Goal: Information Seeking & Learning: Understand process/instructions

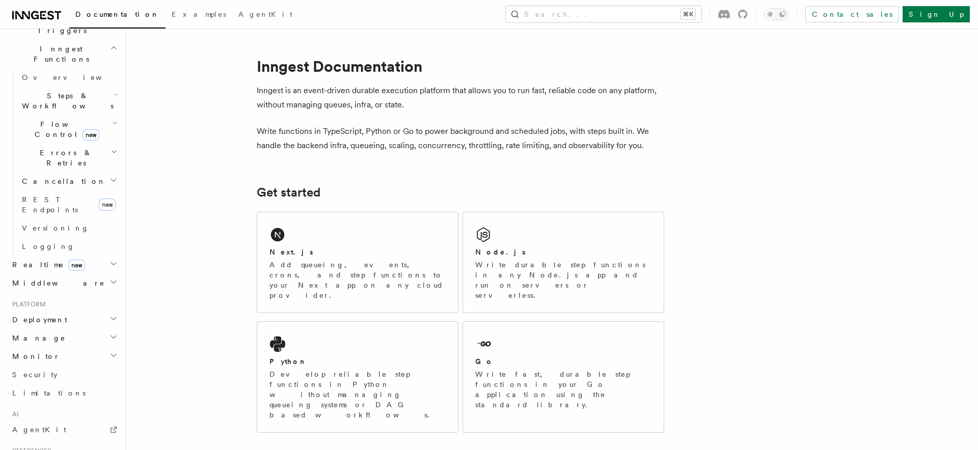
scroll to position [287, 0]
click at [108, 310] on h2 "Deployment" at bounding box center [64, 319] width 112 height 18
click at [114, 430] on h2 "Cloud Providers Setup" at bounding box center [69, 449] width 102 height 39
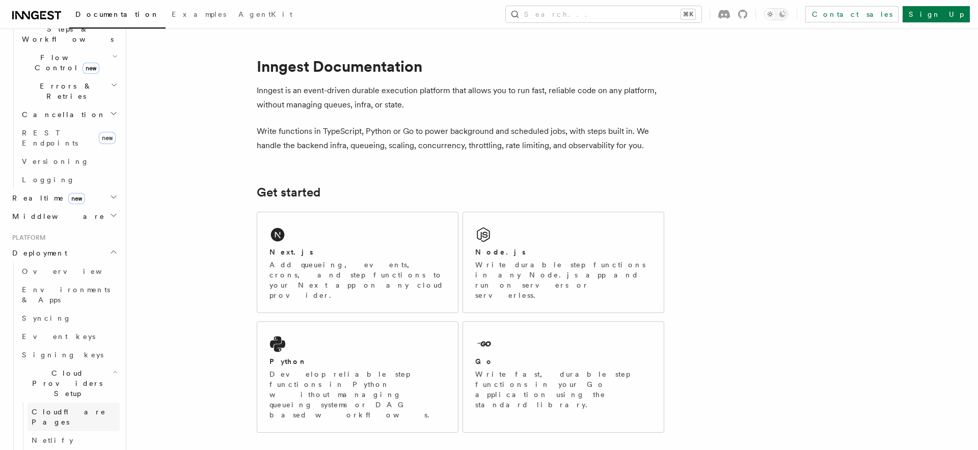
scroll to position [353, 0]
click at [99, 402] on link "Cloudflare Pages" at bounding box center [74, 416] width 92 height 29
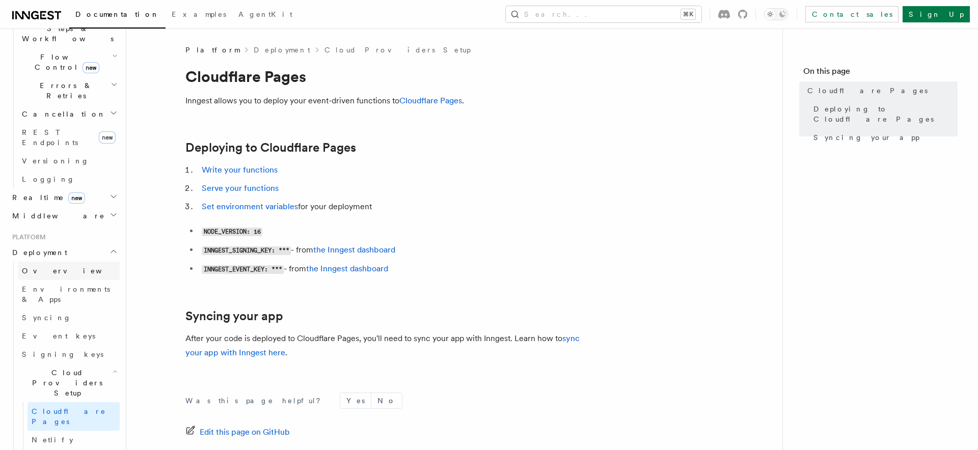
click at [99, 262] on link "Overview" at bounding box center [69, 271] width 102 height 18
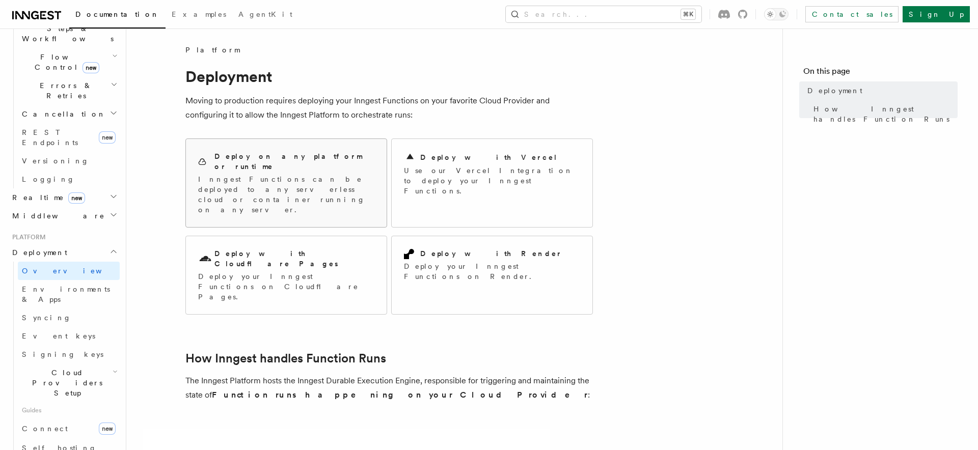
click at [277, 174] on p "Inngest Functions can be deployed to any serverless cloud or container running …" at bounding box center [286, 194] width 176 height 41
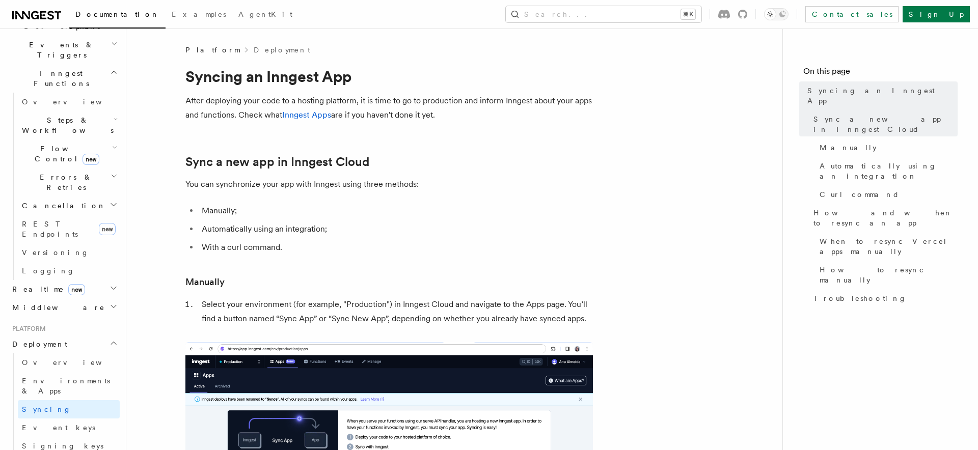
scroll to position [263, 0]
click at [74, 352] on link "Overview" at bounding box center [69, 361] width 102 height 18
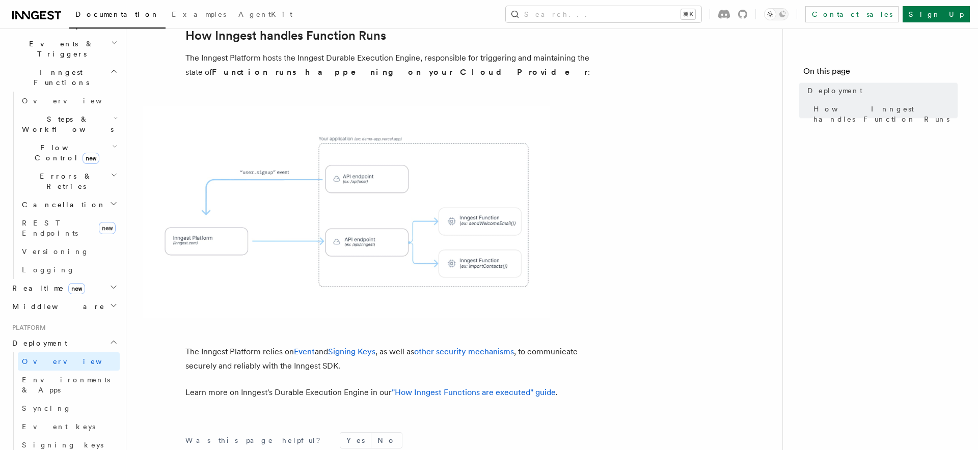
scroll to position [419, 0]
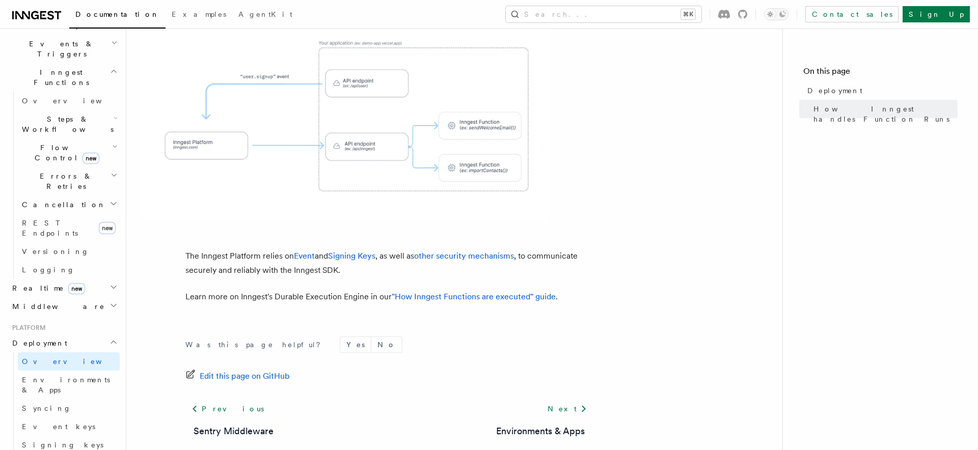
click at [650, 168] on article "Platform Deployment Moving to production requires deploying your Inngest Functi…" at bounding box center [454, 66] width 623 height 880
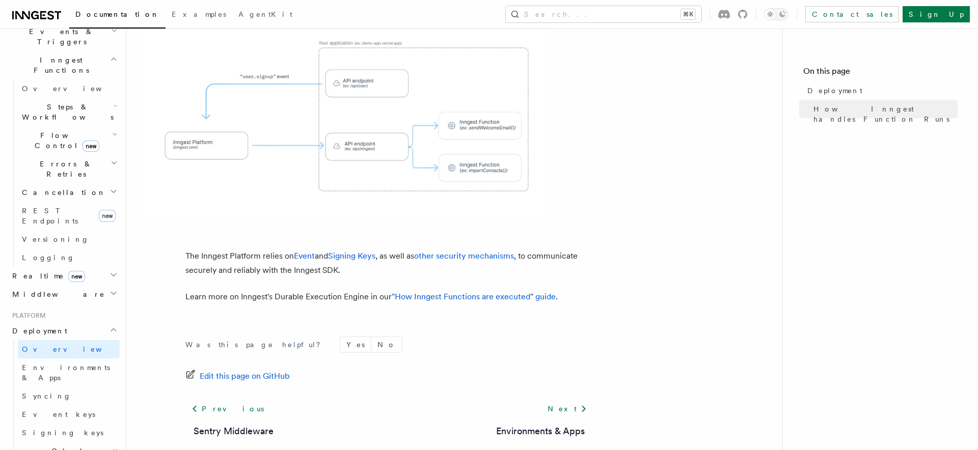
click at [98, 267] on h2 "Realtime new" at bounding box center [64, 276] width 112 height 18
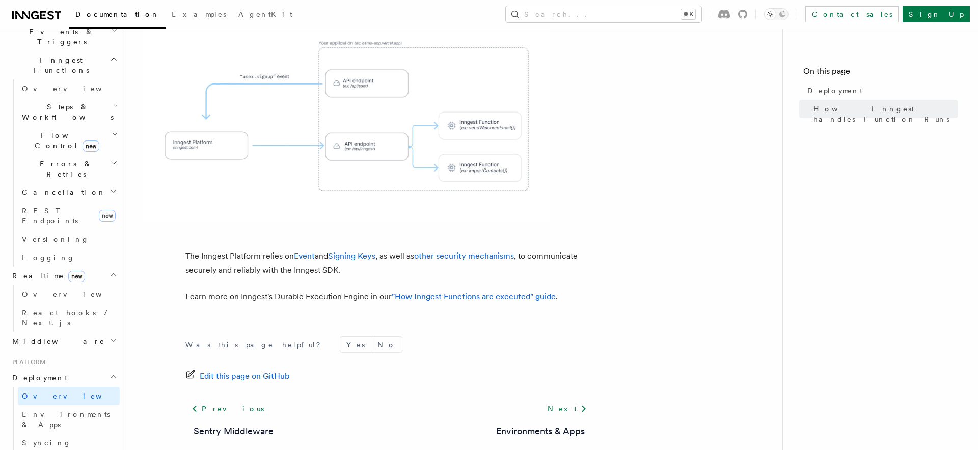
click at [98, 267] on h2 "Realtime new" at bounding box center [64, 276] width 112 height 18
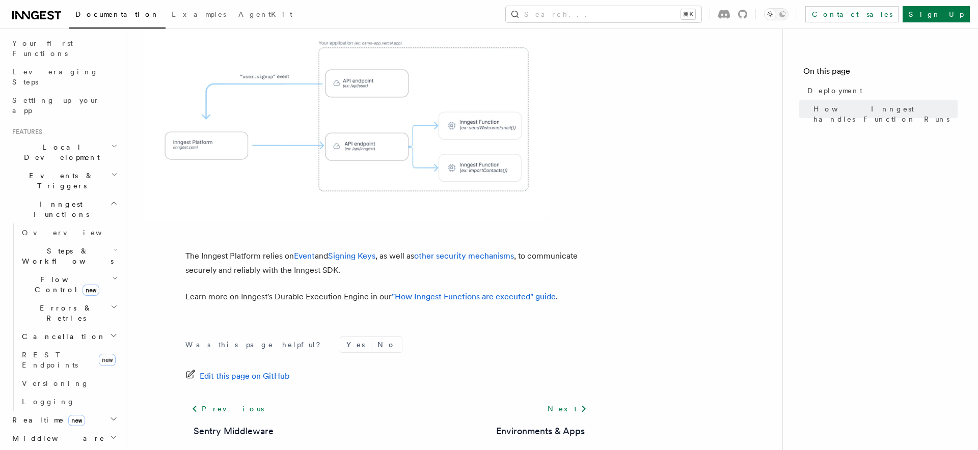
scroll to position [138, 0]
